Goal: Task Accomplishment & Management: Use online tool/utility

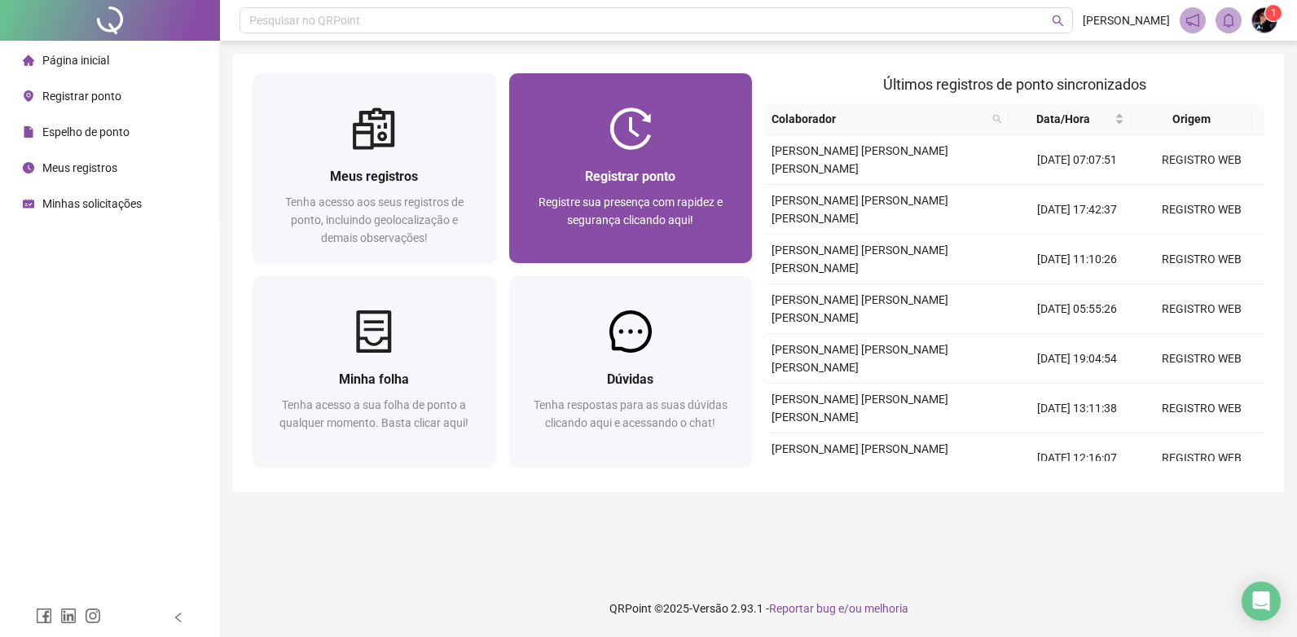
click at [618, 231] on div "Registre sua presença com rapidez e segurança clicando aqui!" at bounding box center [631, 220] width 205 height 54
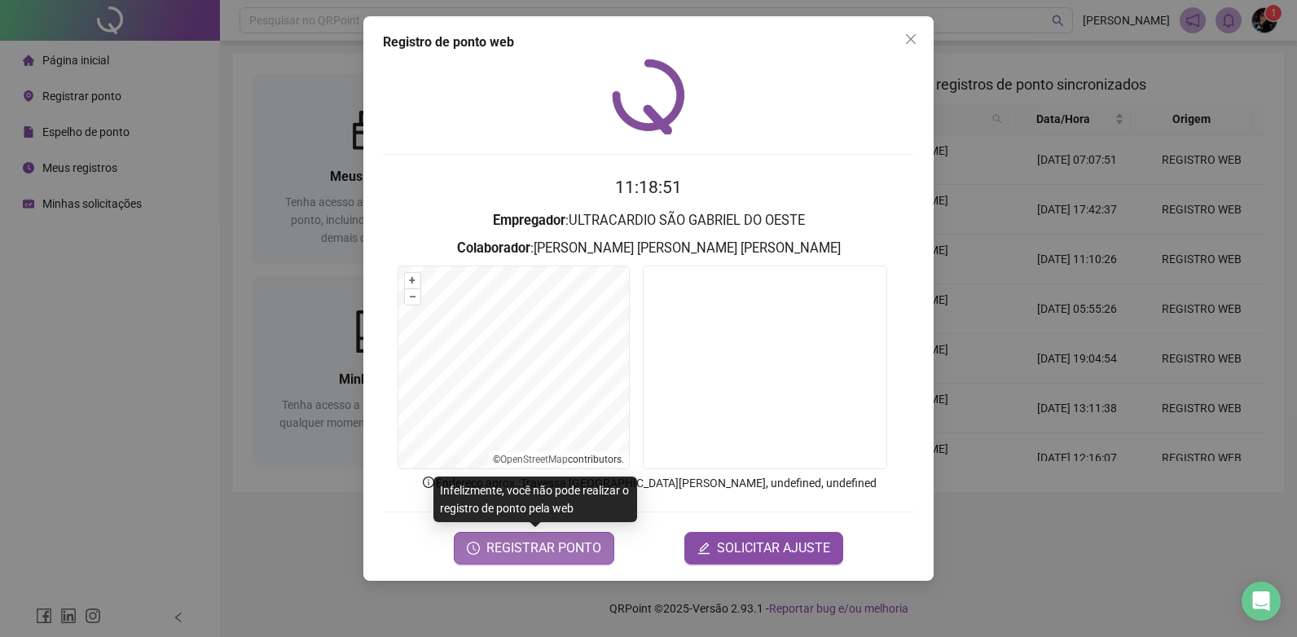
click at [564, 550] on span "REGISTRAR PONTO" at bounding box center [543, 549] width 115 height 20
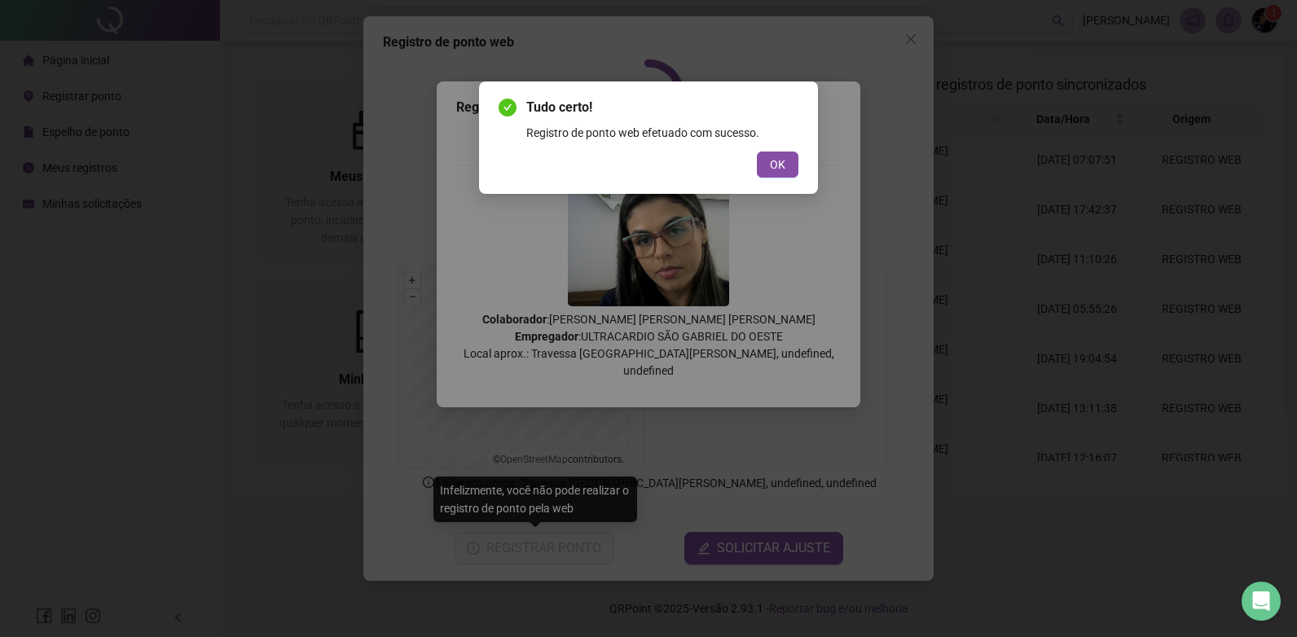
click at [778, 167] on span "OK" at bounding box center [777, 165] width 15 height 18
